Goal: Information Seeking & Learning: Learn about a topic

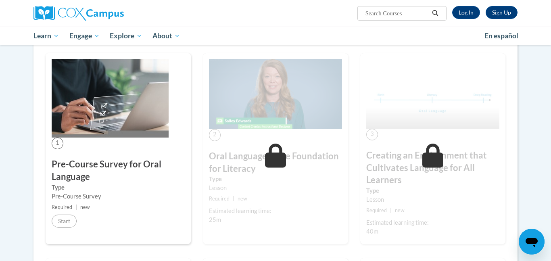
scroll to position [133, 0]
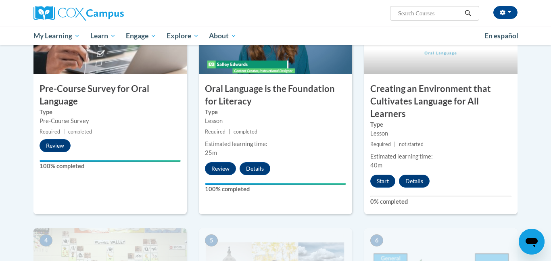
scroll to position [221, 0]
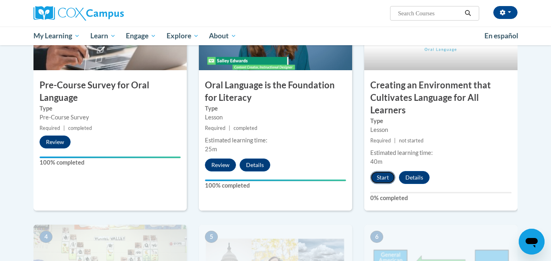
click at [386, 178] on button "Start" at bounding box center [383, 177] width 25 height 13
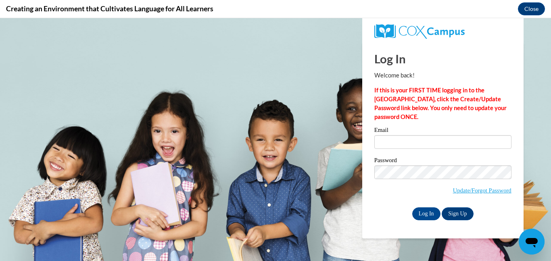
scroll to position [0, 0]
type input "amiraguy34@gmail.com"
click at [420, 213] on input "Log In" at bounding box center [427, 214] width 28 height 13
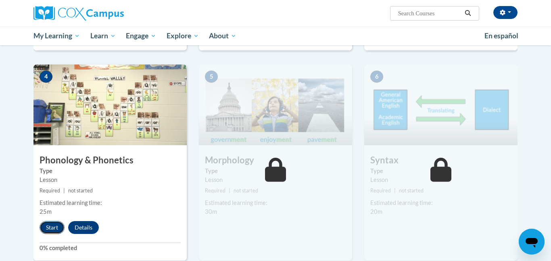
click at [54, 232] on button "Start" at bounding box center [52, 227] width 25 height 13
